Goal: Transaction & Acquisition: Purchase product/service

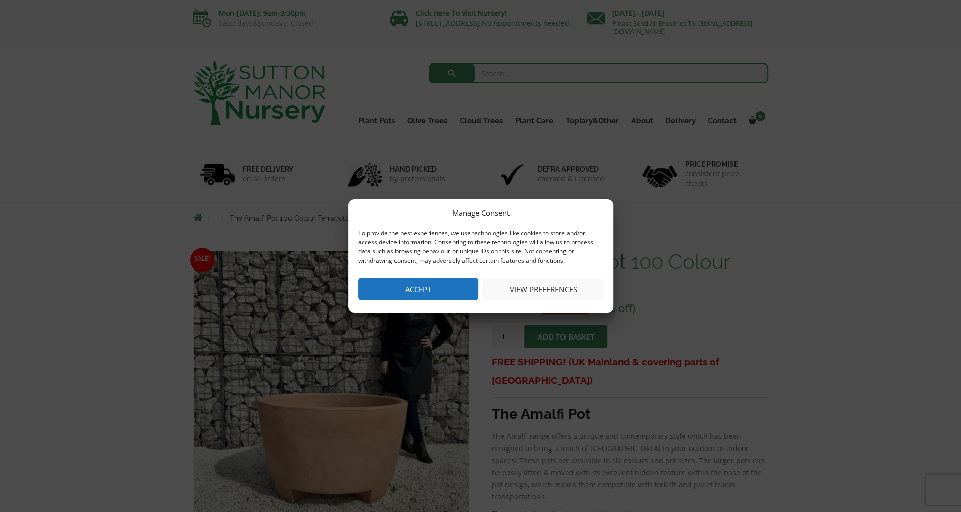
click at [465, 291] on button "Accept" at bounding box center [418, 289] width 120 height 23
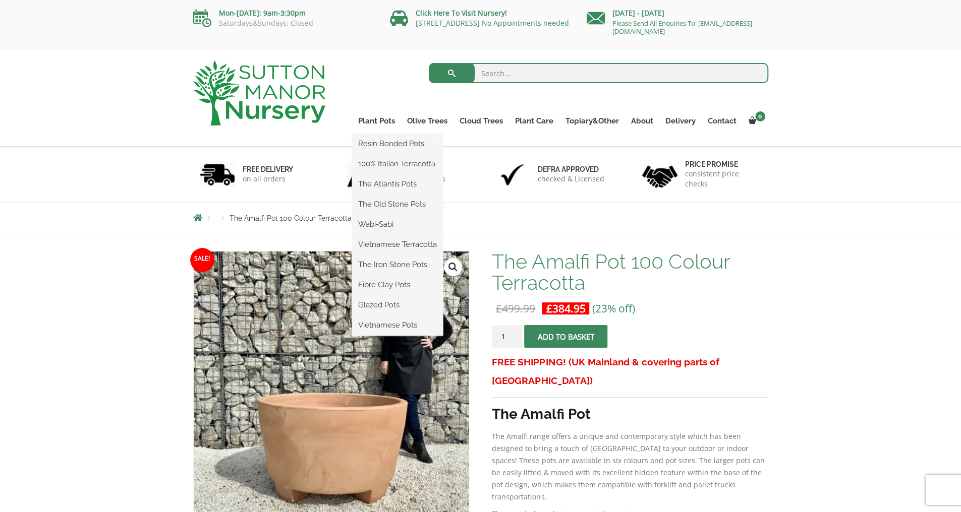
click at [384, 134] on ul "Resin Bonded Pots The Amalfi Pots The Milan Pots The Capri Pots The Brunello Po…" at bounding box center [397, 235] width 91 height 202
click at [381, 120] on link "Plant Pots" at bounding box center [376, 121] width 49 height 14
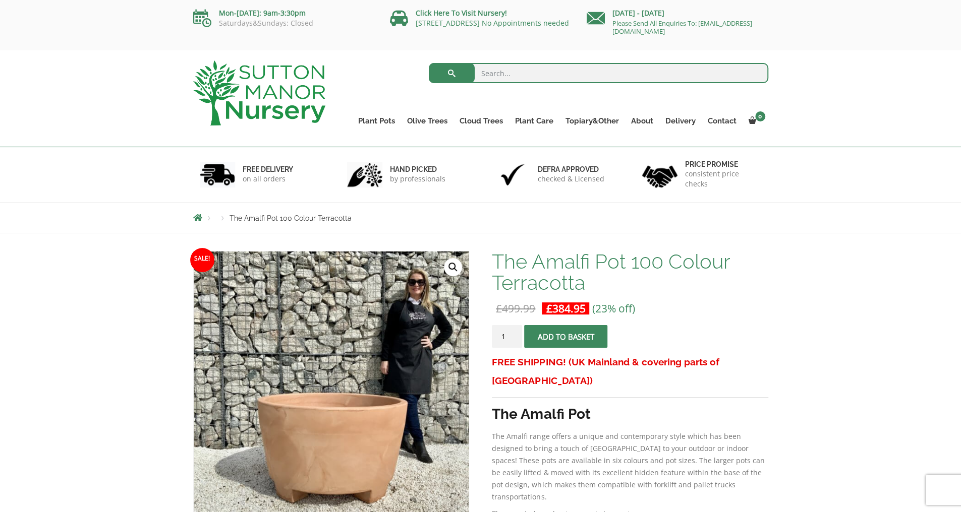
click at [492, 77] on input "search" at bounding box center [598, 73] width 339 height 20
type input "large plant pot"
click at [429, 63] on button "submit" at bounding box center [452, 73] width 46 height 20
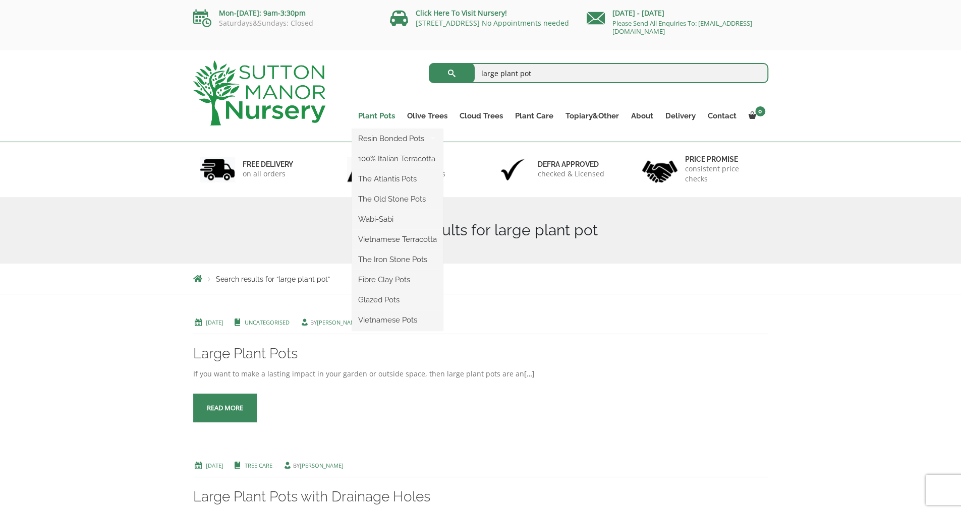
click at [383, 118] on link "Plant Pots" at bounding box center [376, 116] width 49 height 14
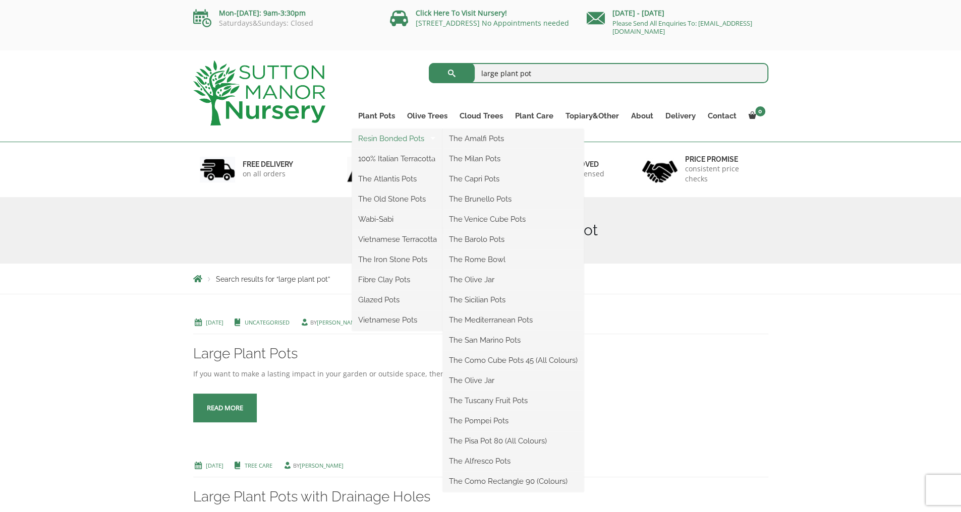
click at [385, 136] on link "Resin Bonded Pots" at bounding box center [397, 138] width 91 height 15
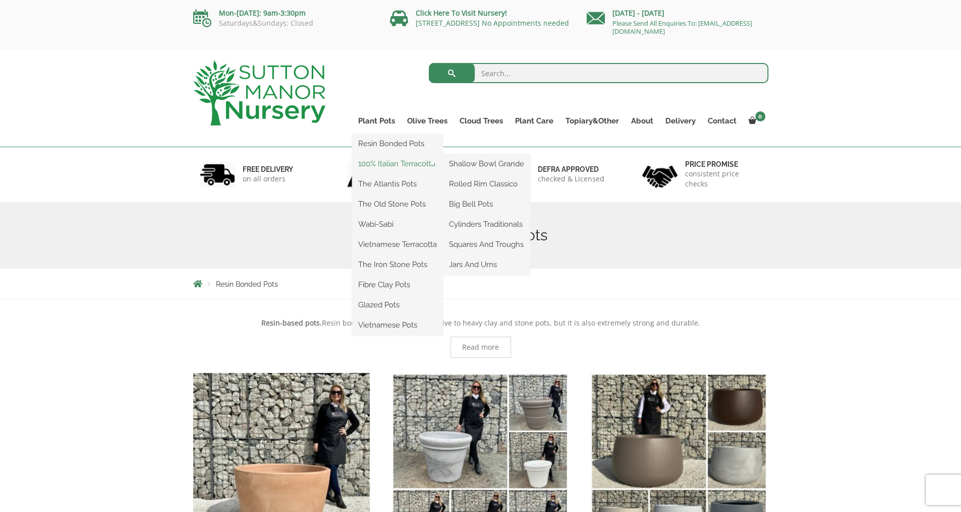
click at [395, 161] on link "100% Italian Terracotta" at bounding box center [397, 163] width 91 height 15
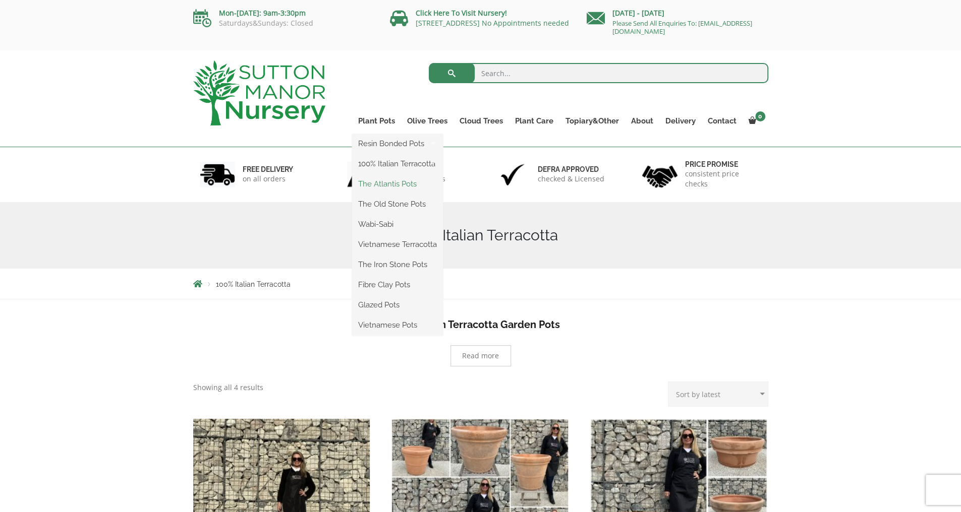
click at [387, 185] on link "The Atlantis Pots" at bounding box center [397, 184] width 91 height 15
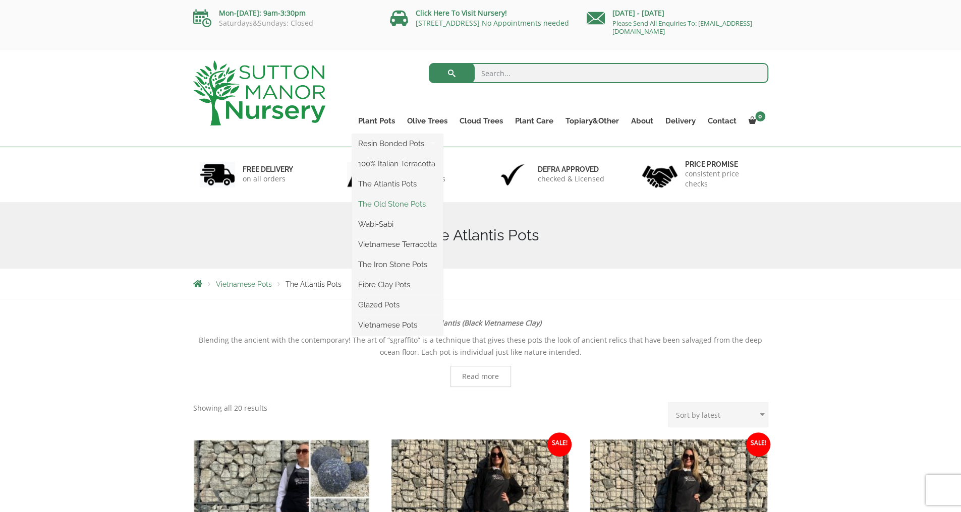
click at [388, 207] on link "The Old Stone Pots" at bounding box center [397, 204] width 91 height 15
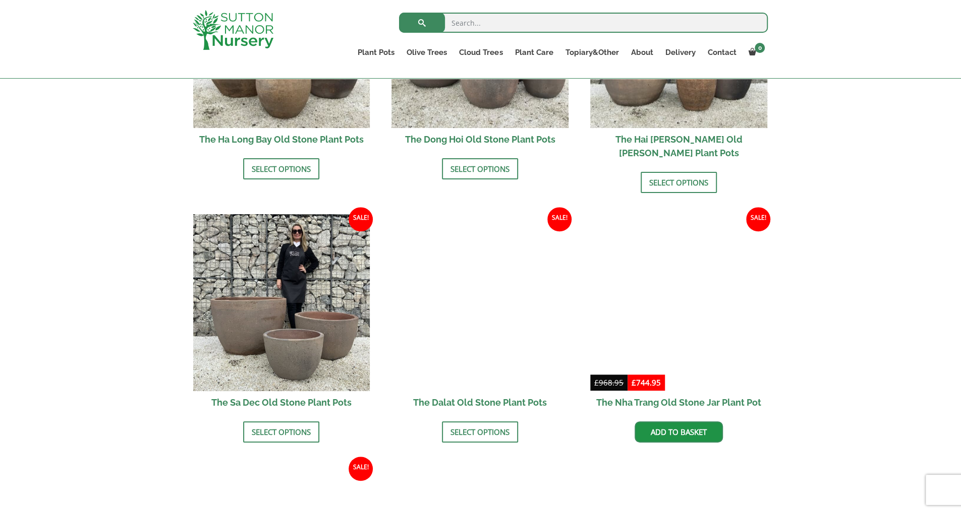
scroll to position [482, 0]
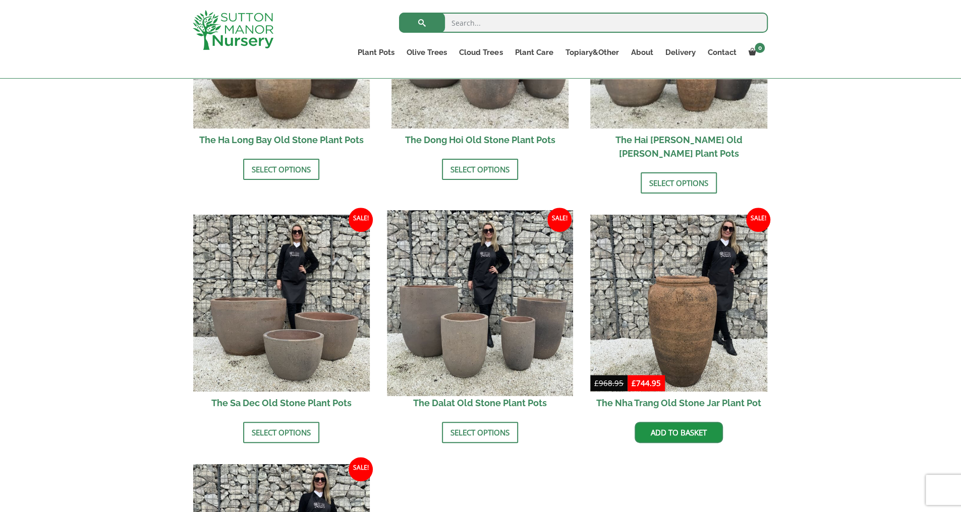
click at [523, 336] on img at bounding box center [480, 304] width 186 height 186
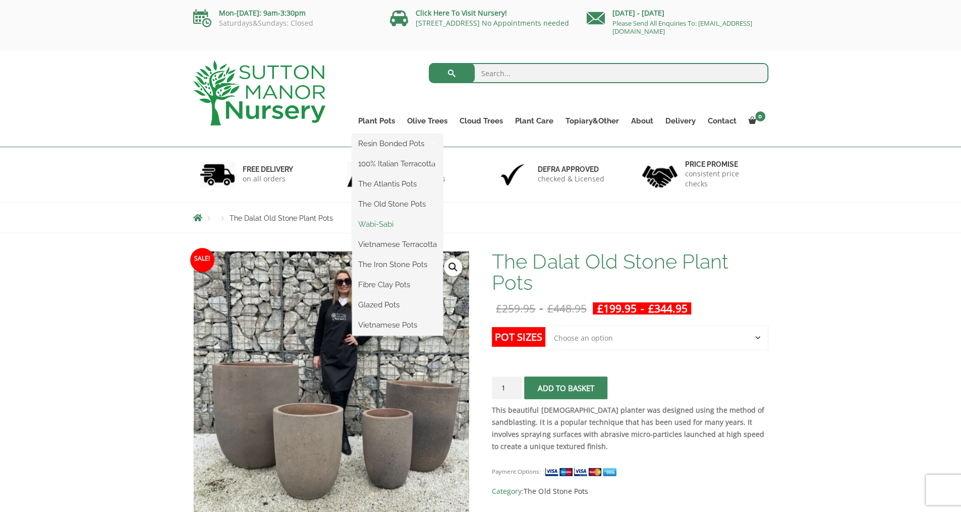
click at [388, 224] on link "Wabi-Sabi" at bounding box center [397, 224] width 91 height 15
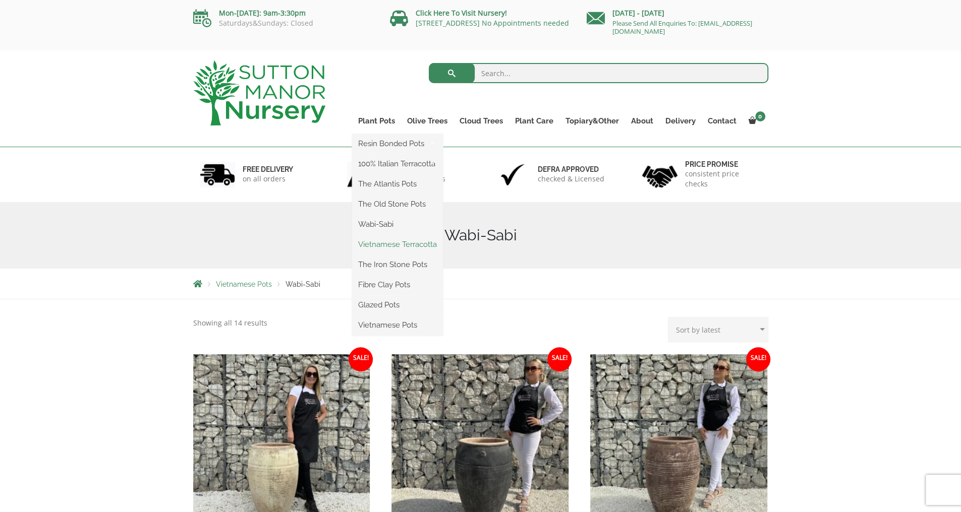
click at [402, 246] on link "Vietnamese Terracotta" at bounding box center [397, 244] width 91 height 15
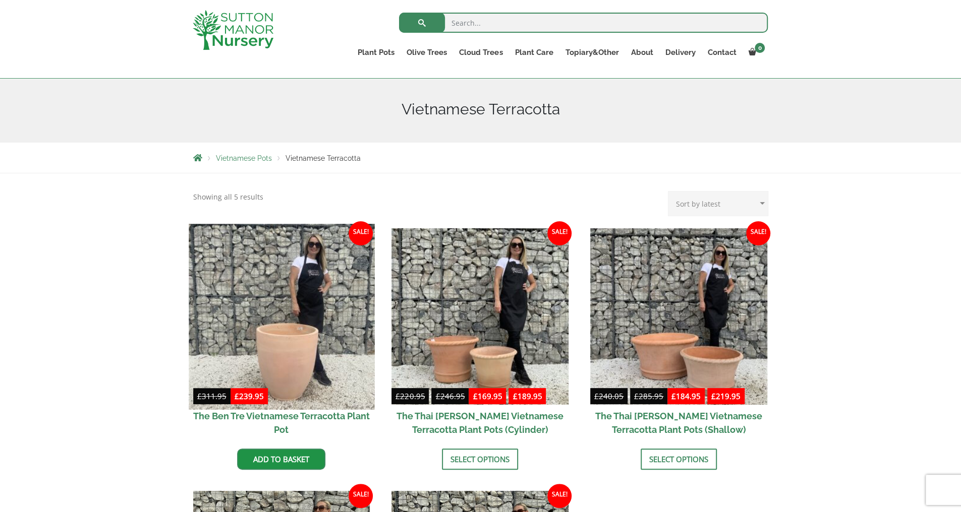
scroll to position [109, 0]
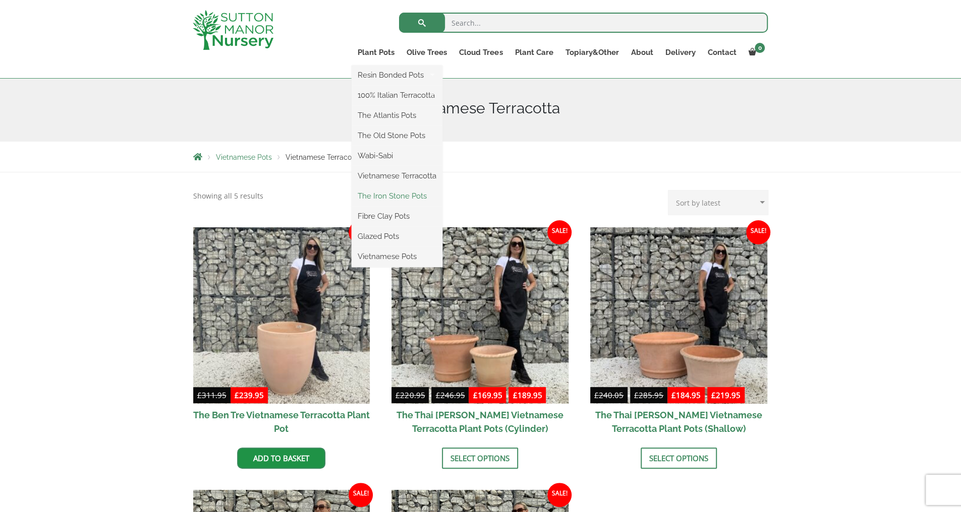
click at [398, 198] on link "The Iron Stone Pots" at bounding box center [397, 196] width 91 height 15
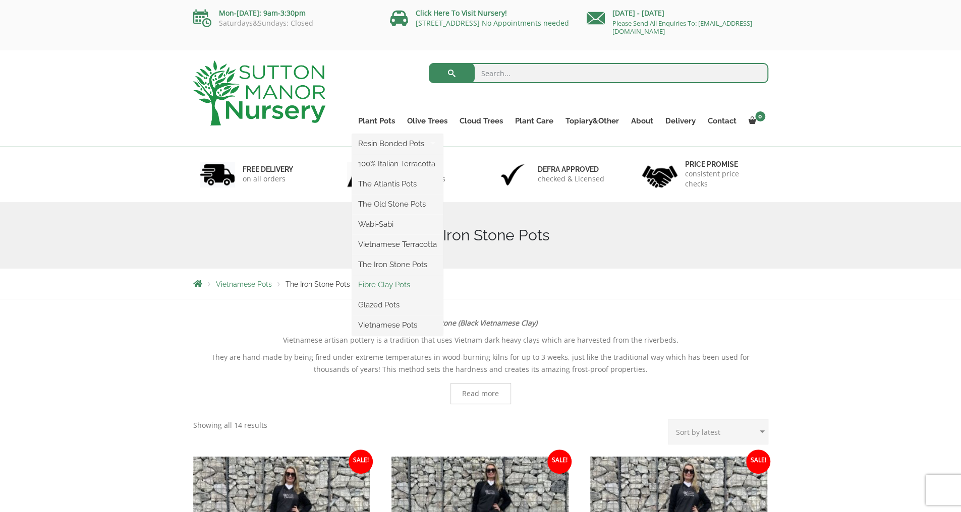
click at [400, 286] on link "Fibre Clay Pots" at bounding box center [397, 284] width 91 height 15
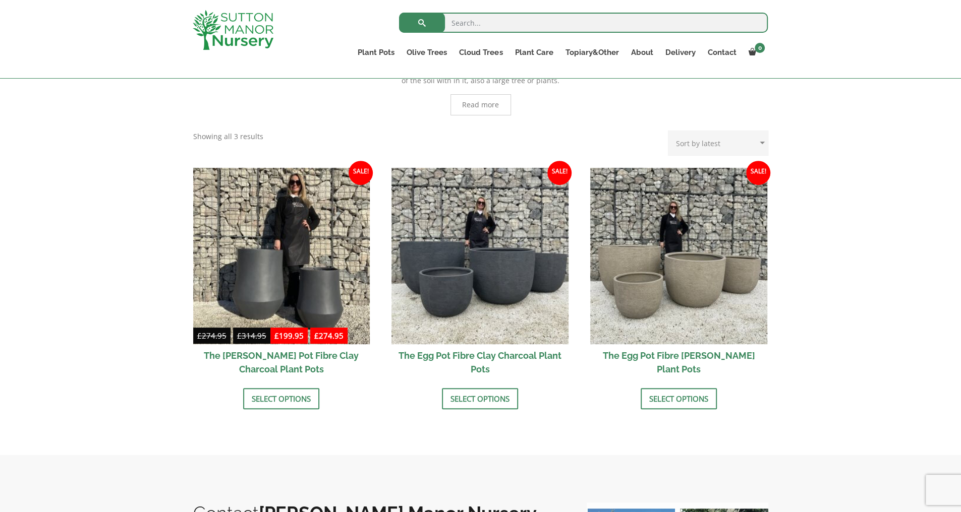
scroll to position [232, 0]
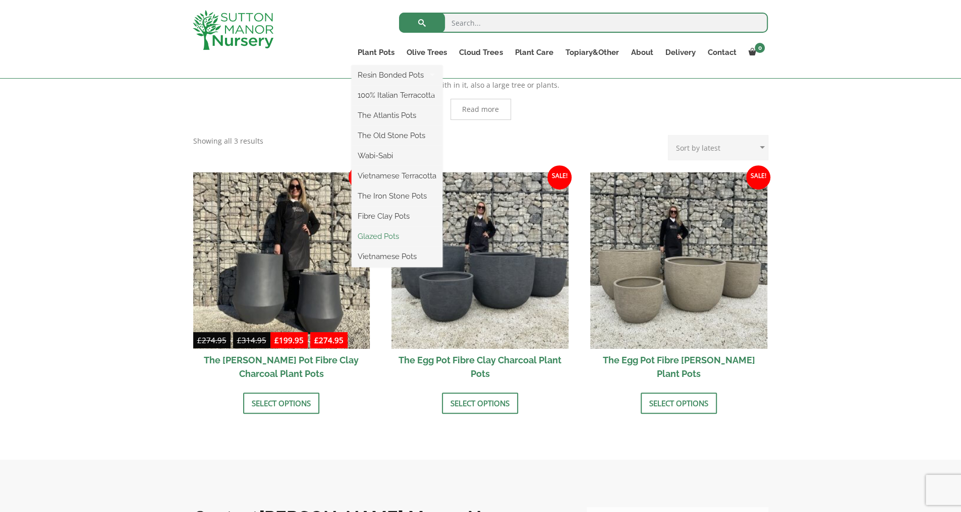
click at [381, 238] on link "Glazed Pots" at bounding box center [397, 236] width 91 height 15
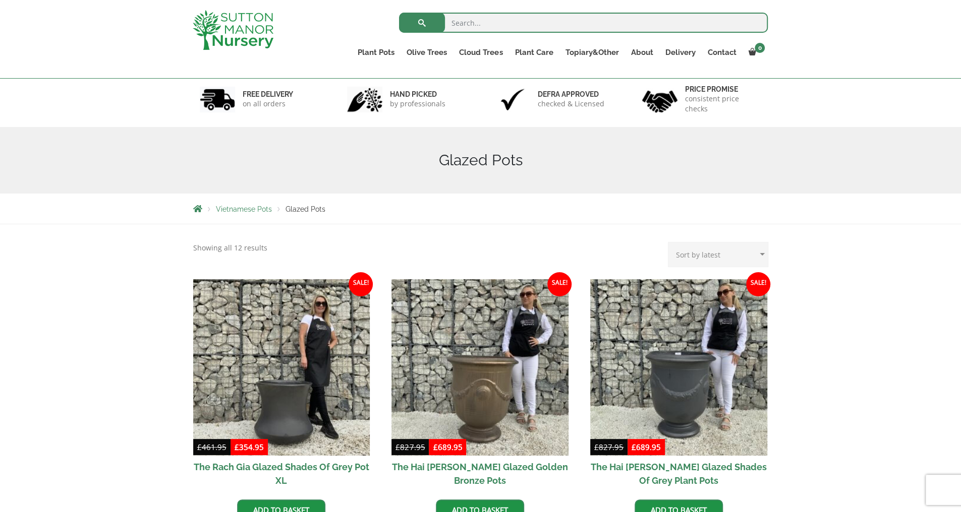
scroll to position [9, 0]
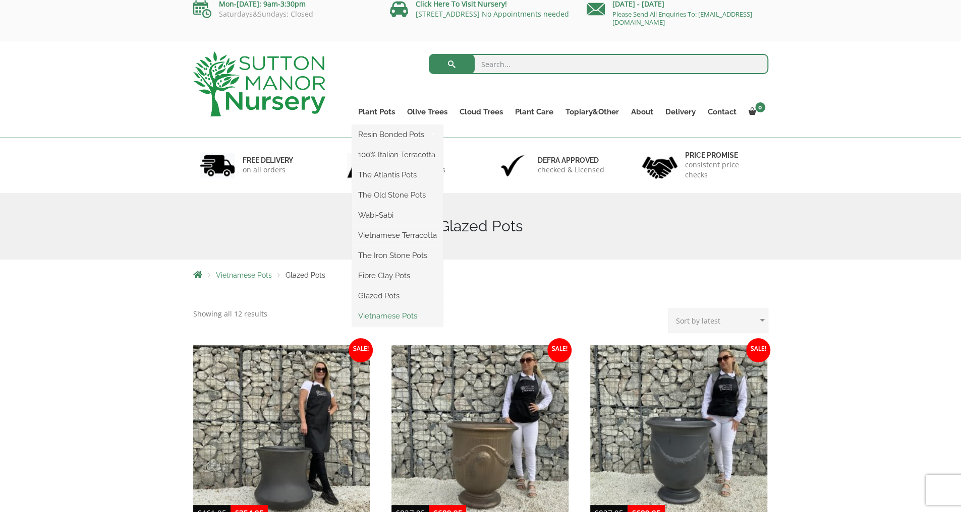
click at [389, 316] on link "Vietnamese Pots" at bounding box center [397, 316] width 91 height 15
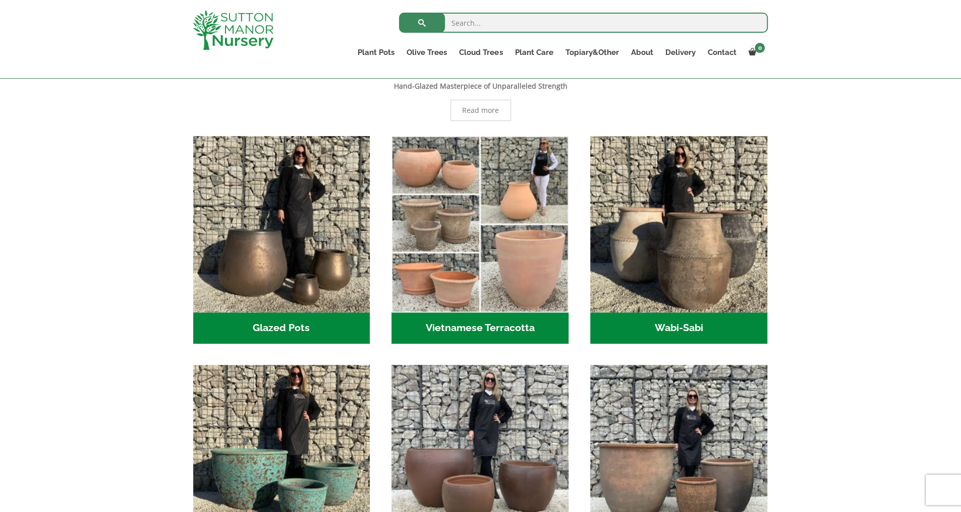
scroll to position [245, 0]
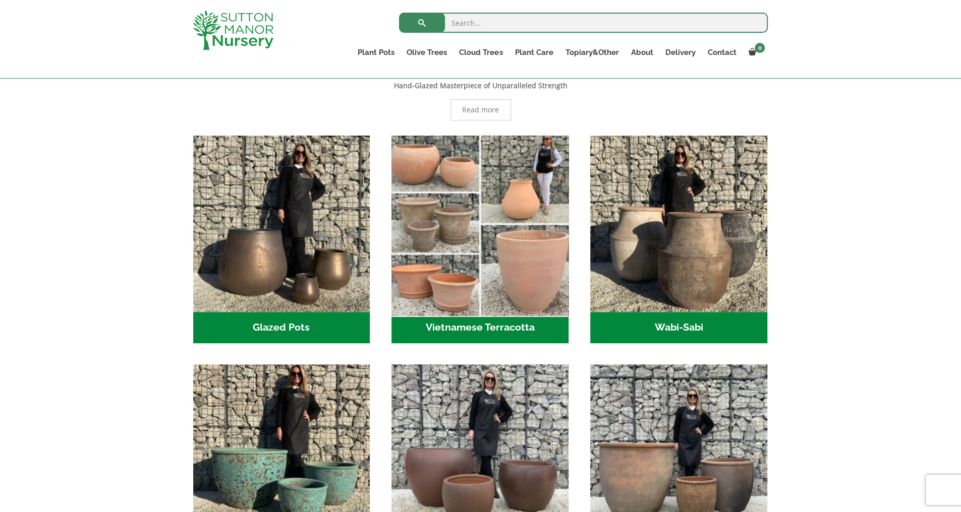
click at [508, 283] on img "Visit product category Vietnamese Terracotta" at bounding box center [480, 224] width 186 height 186
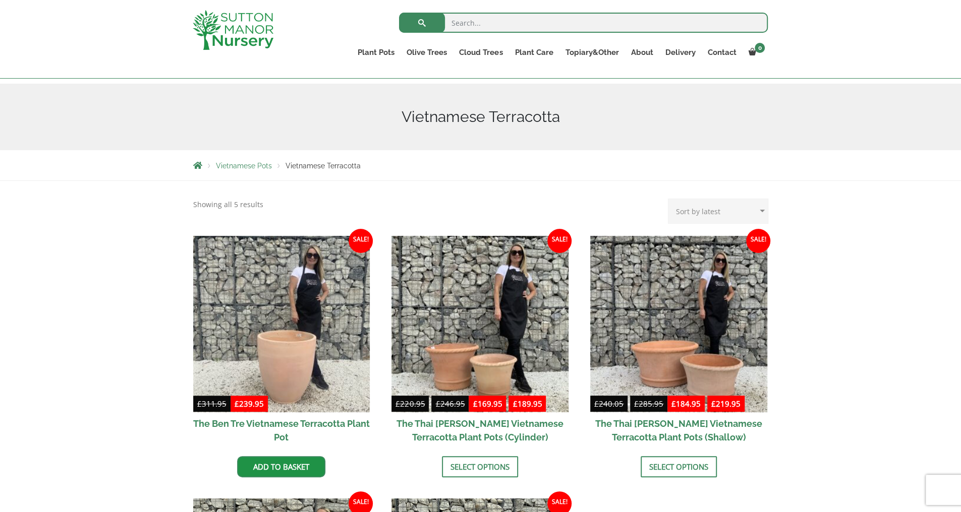
scroll to position [101, 0]
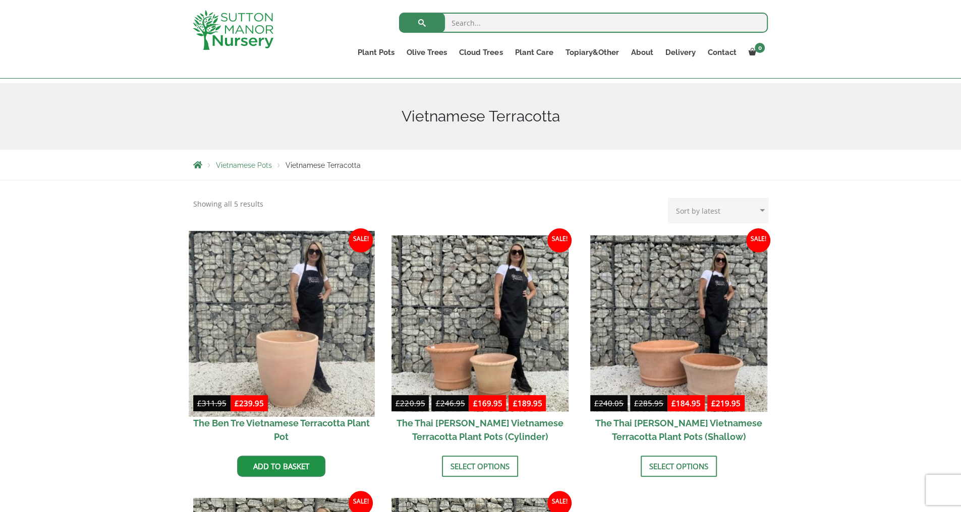
click at [293, 357] on img at bounding box center [282, 324] width 186 height 186
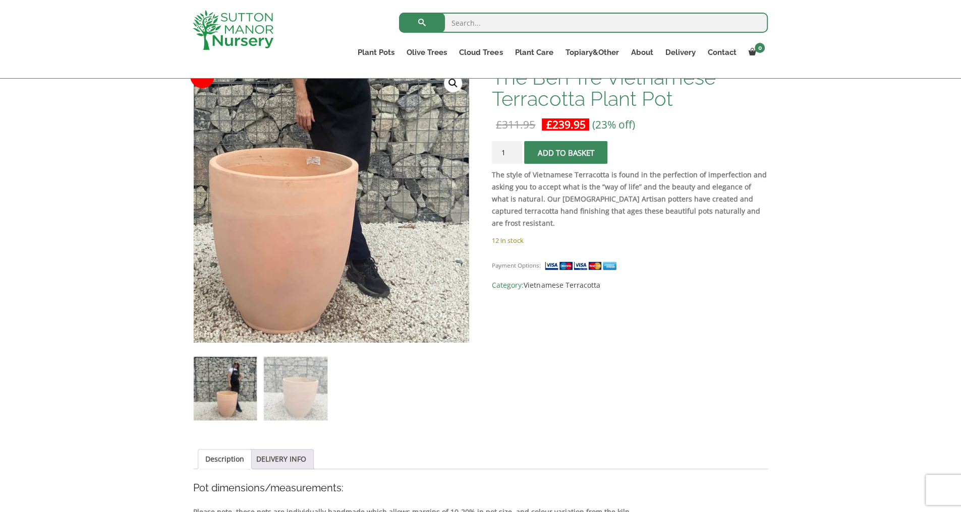
scroll to position [165, 0]
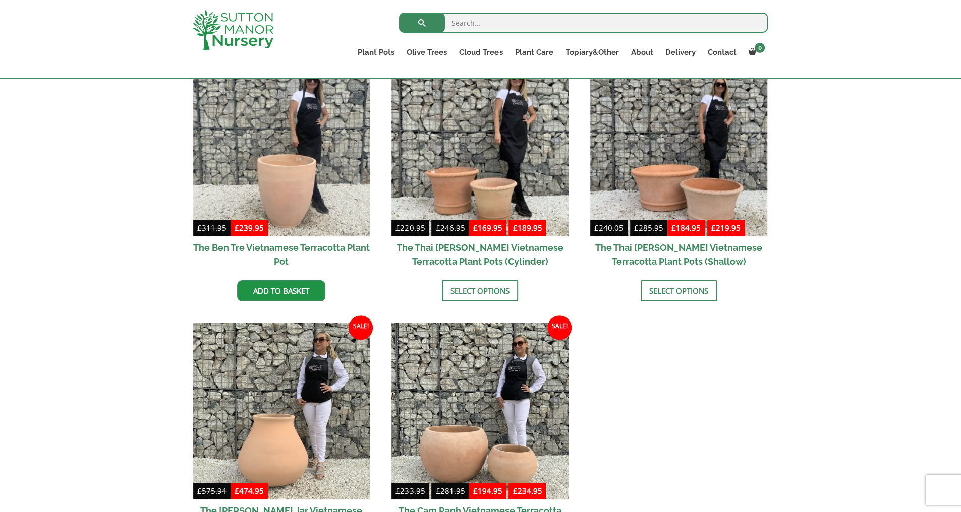
scroll to position [274, 0]
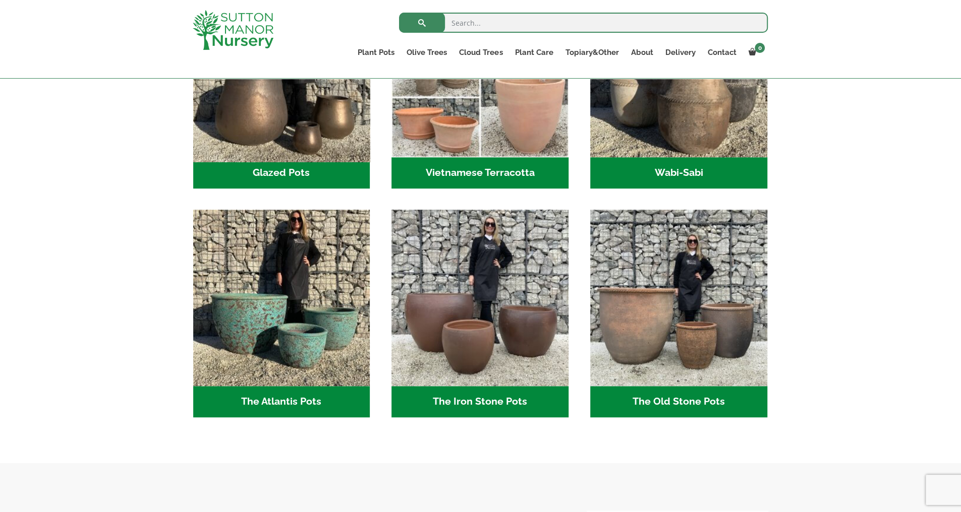
scroll to position [401, 0]
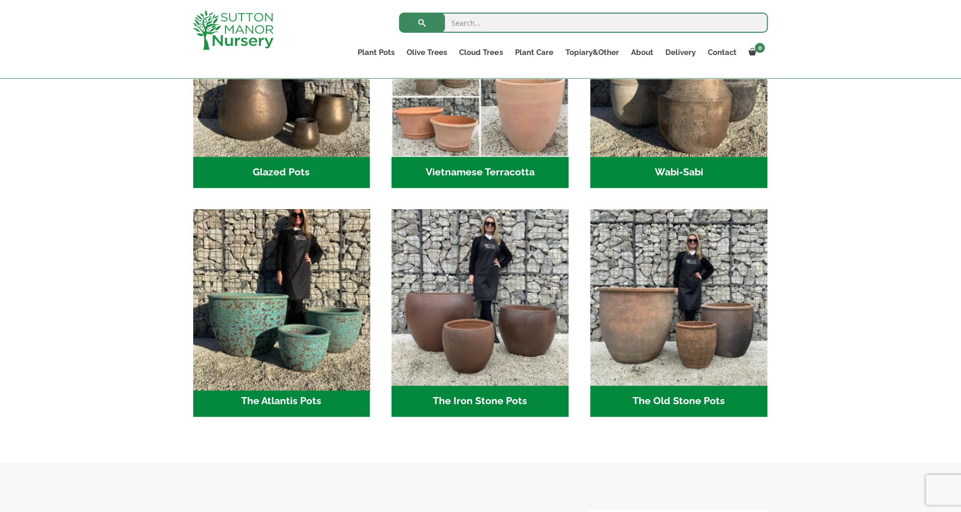
click at [289, 312] on img "Visit product category The Atlantis Pots" at bounding box center [282, 298] width 186 height 186
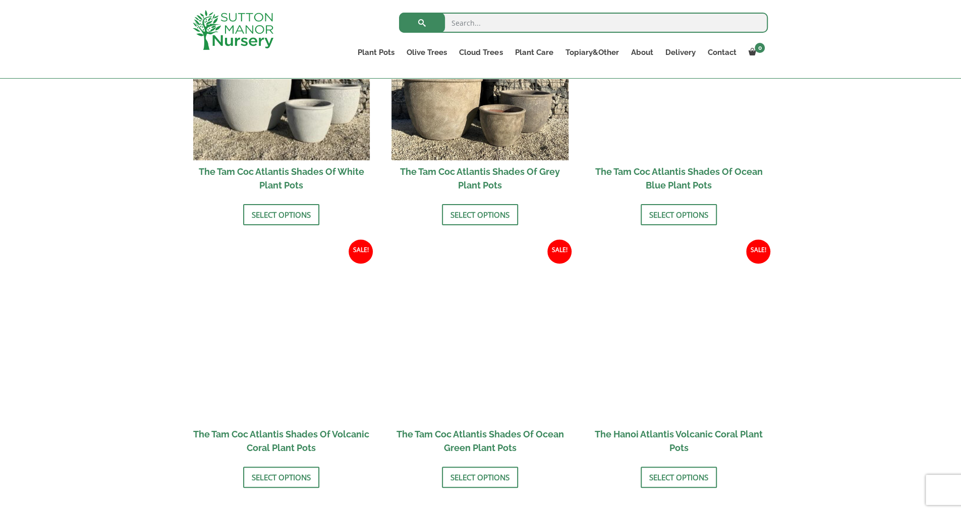
scroll to position [704, 0]
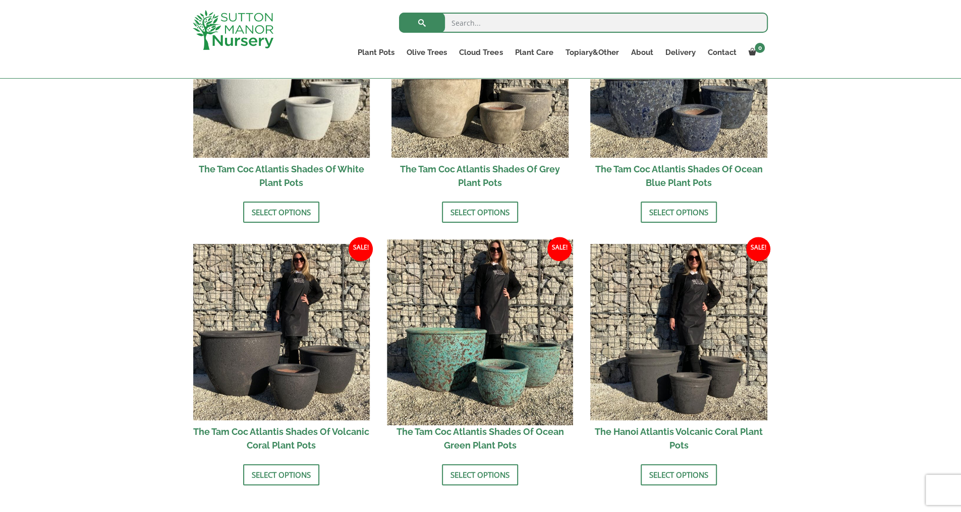
click at [477, 376] on img at bounding box center [480, 333] width 186 height 186
